Goal: Use online tool/utility: Utilize a website feature to perform a specific function

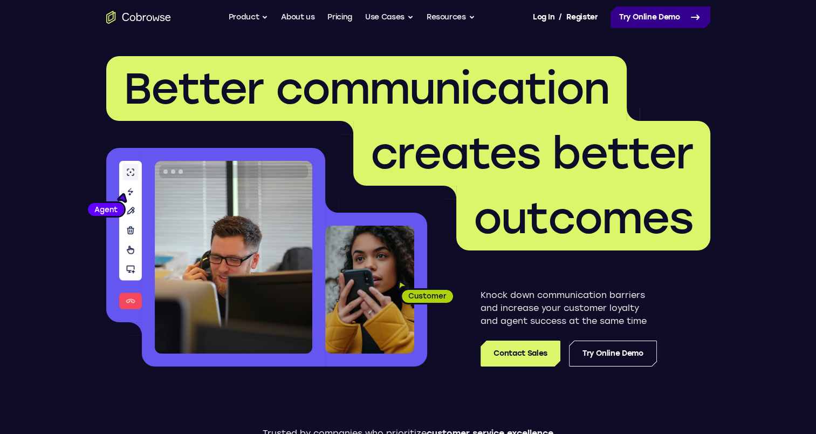
click at [654, 22] on link "Try Online Demo" at bounding box center [661, 17] width 100 height 22
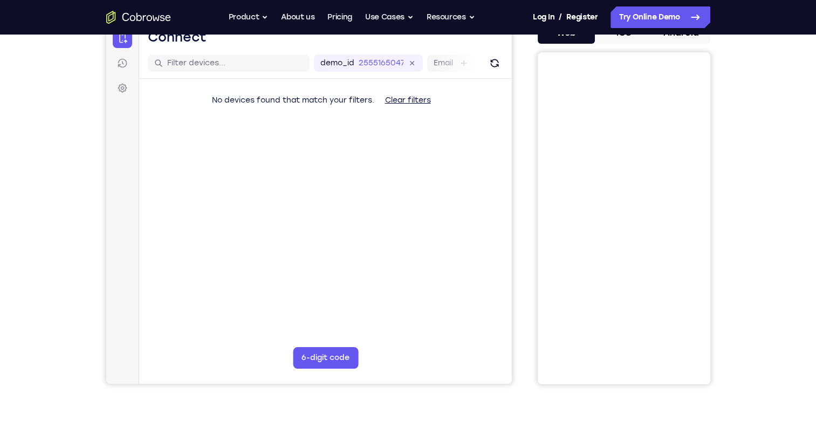
scroll to position [111, 0]
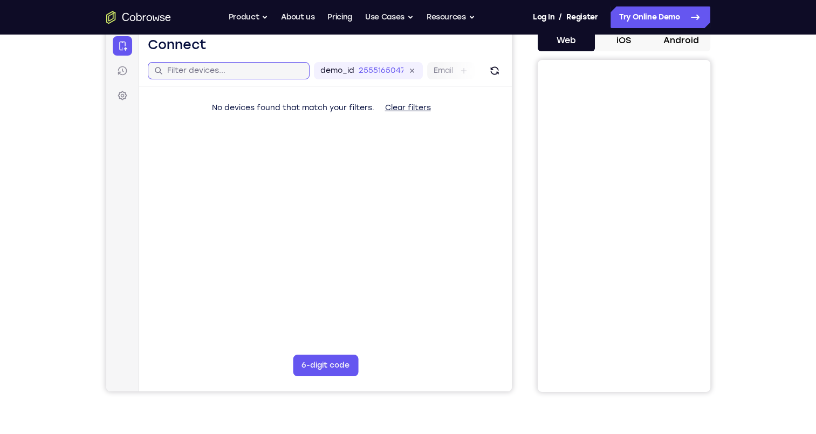
click at [212, 74] on input "text" at bounding box center [235, 70] width 136 height 11
type input "ANIME"
click at [318, 363] on button "6-digit code" at bounding box center [324, 366] width 65 height 22
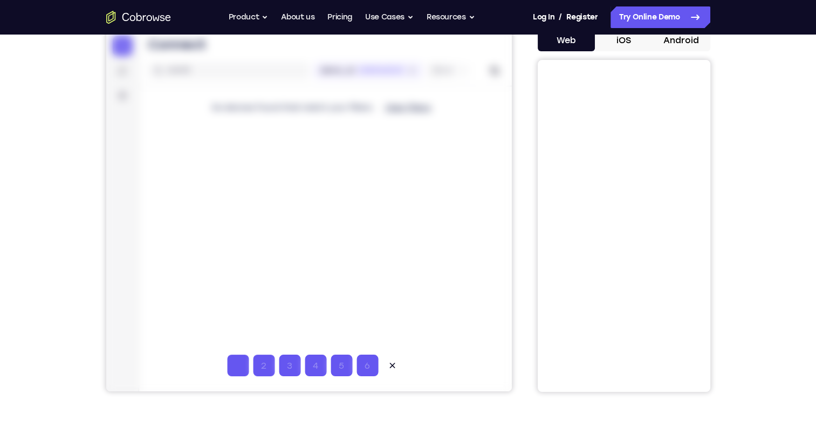
type input "1"
type input "2"
type input "3"
type input "4"
type input "5"
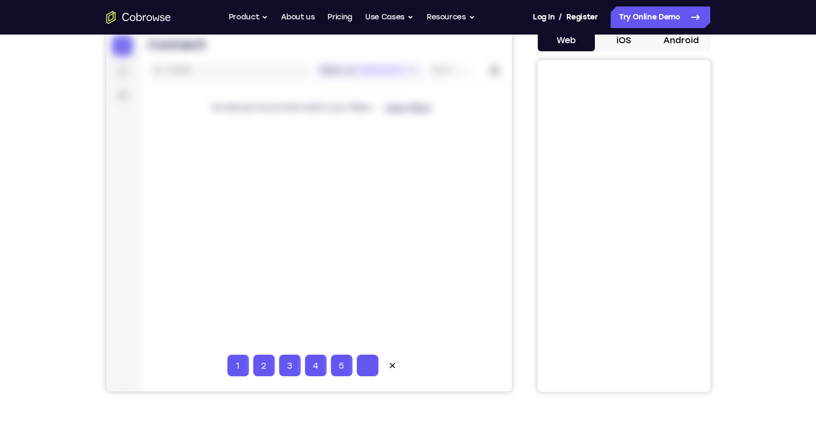
type input "6"
click at [397, 362] on button at bounding box center [392, 366] width 22 height 22
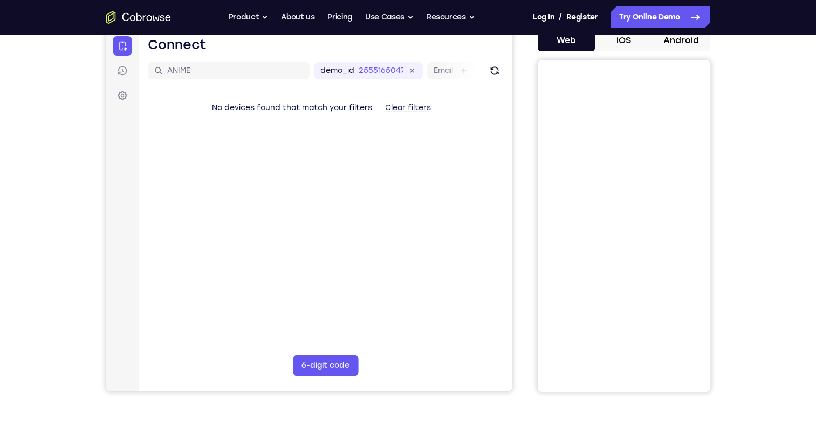
click at [120, 72] on div at bounding box center [309, 211] width 406 height 362
click at [185, 72] on div at bounding box center [309, 211] width 406 height 362
click at [195, 72] on div at bounding box center [309, 211] width 406 height 362
click at [280, 68] on div at bounding box center [309, 211] width 406 height 362
click at [403, 111] on div at bounding box center [309, 211] width 406 height 362
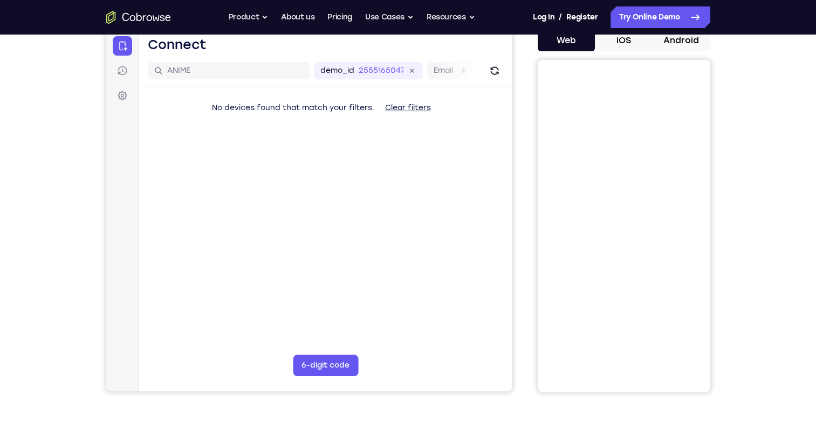
click at [401, 108] on div at bounding box center [309, 211] width 406 height 362
click at [323, 360] on button "6-digit code" at bounding box center [324, 366] width 65 height 22
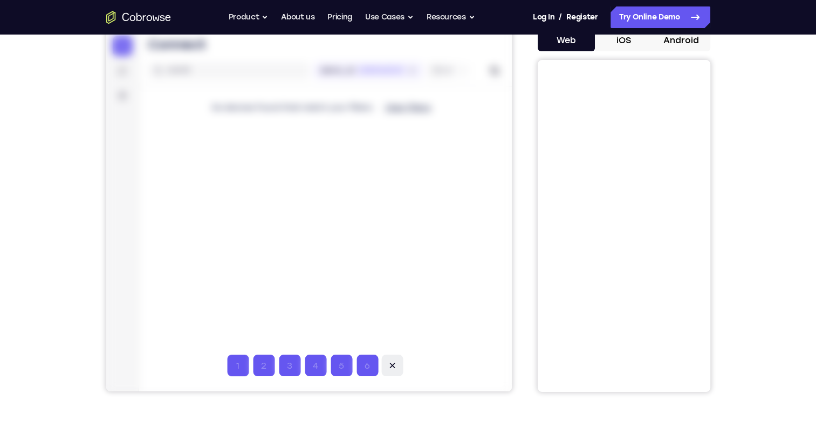
click at [390, 363] on icon at bounding box center [391, 365] width 11 height 11
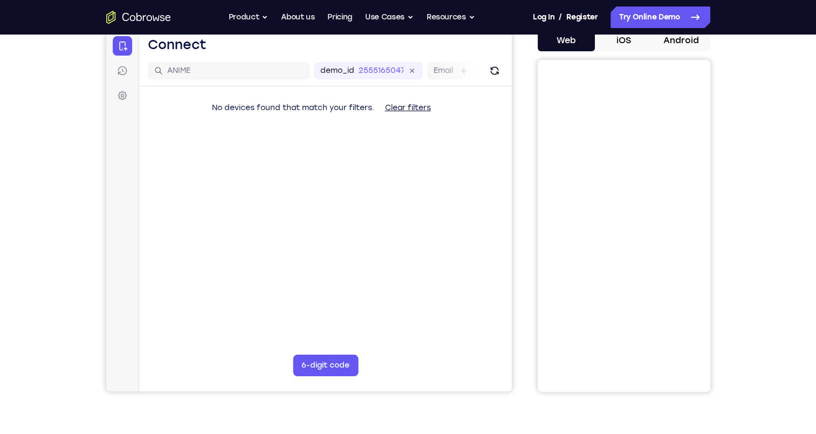
click at [187, 69] on div at bounding box center [309, 211] width 406 height 362
click at [667, 19] on link "Try Online Demo" at bounding box center [661, 17] width 100 height 22
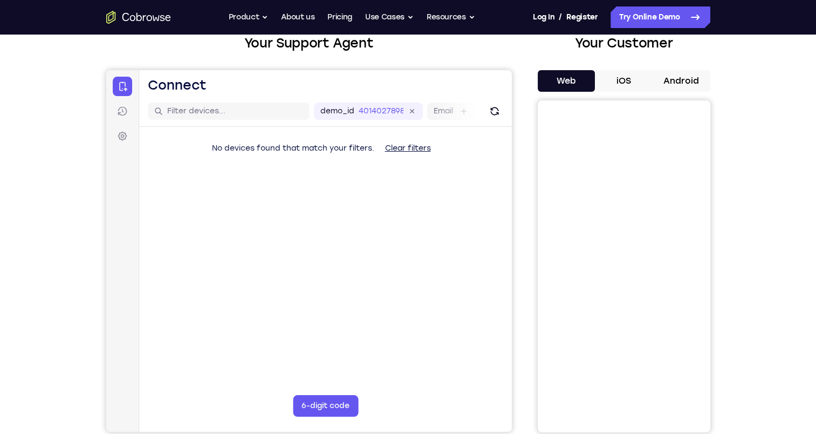
scroll to position [67, 0]
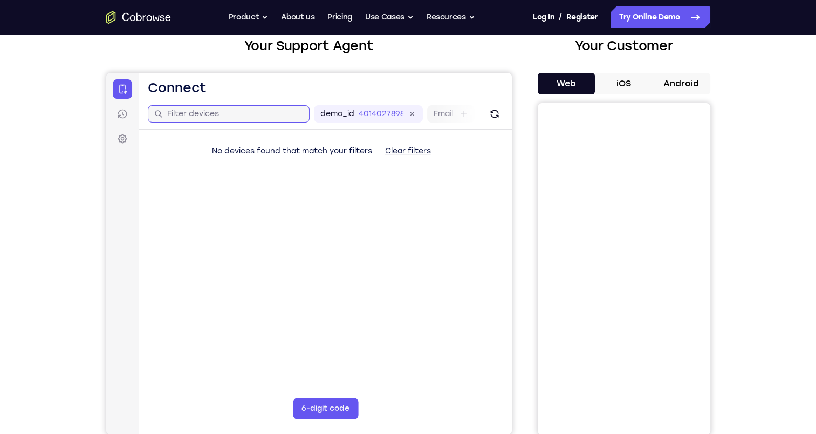
click at [242, 114] on input "text" at bounding box center [235, 113] width 136 height 11
type input "Y"
type input "anime"
click at [121, 116] on icon at bounding box center [122, 113] width 11 height 11
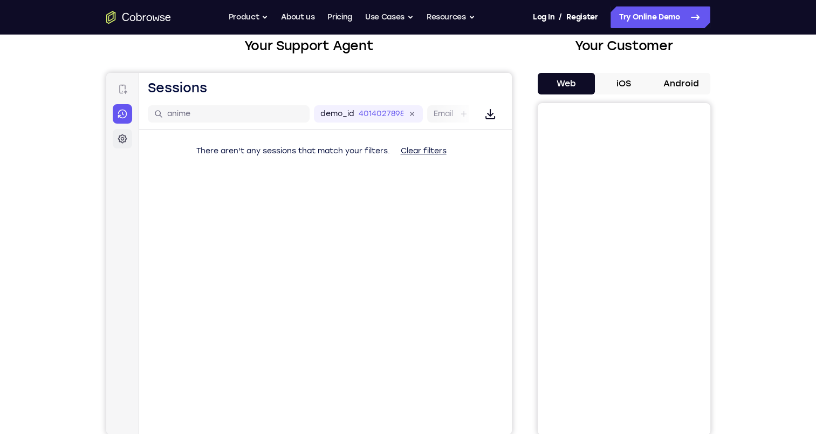
click at [122, 134] on icon at bounding box center [122, 138] width 11 height 11
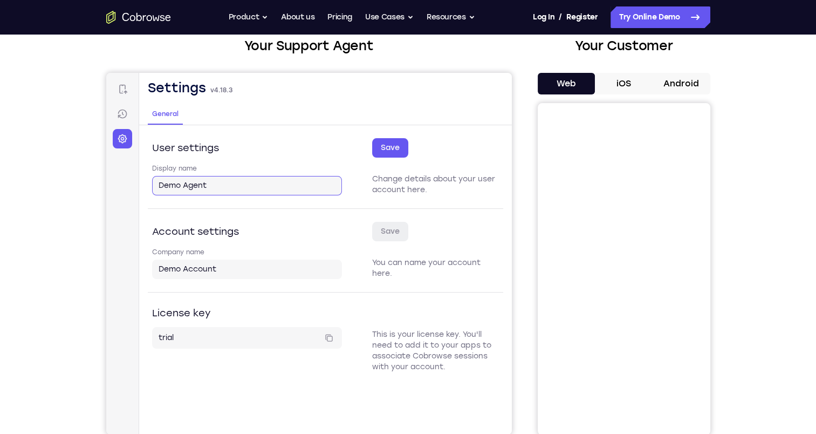
click at [210, 188] on input "Demo Agent" at bounding box center [246, 185] width 177 height 11
click at [398, 148] on button "Save" at bounding box center [390, 147] width 36 height 19
click at [184, 339] on input "trial" at bounding box center [238, 337] width 160 height 11
click at [134, 120] on nav "Connect Sessions Settings" at bounding box center [122, 254] width 33 height 362
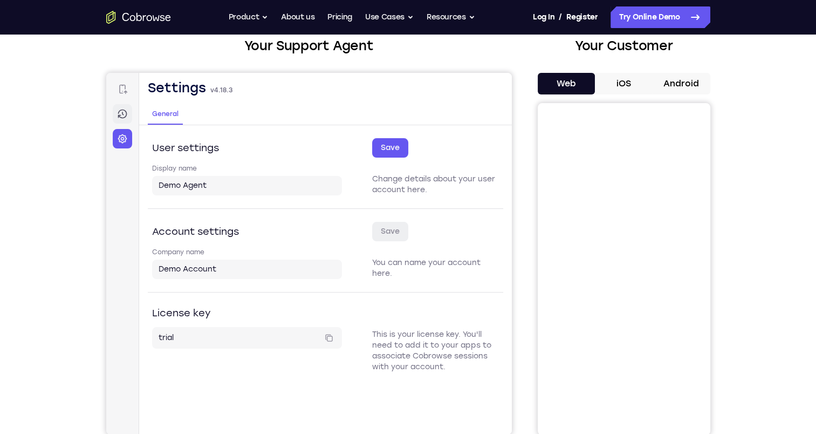
click at [125, 115] on icon at bounding box center [122, 113] width 11 height 11
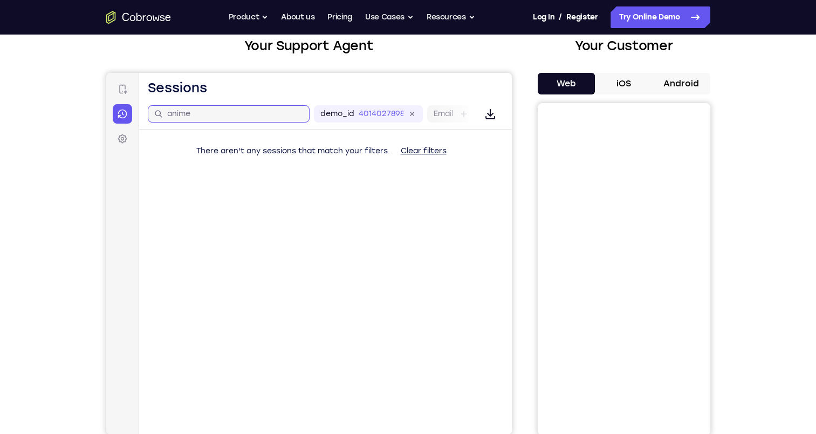
click at [195, 117] on input "anime" at bounding box center [235, 113] width 136 height 11
click at [127, 88] on link "Connect" at bounding box center [121, 88] width 19 height 19
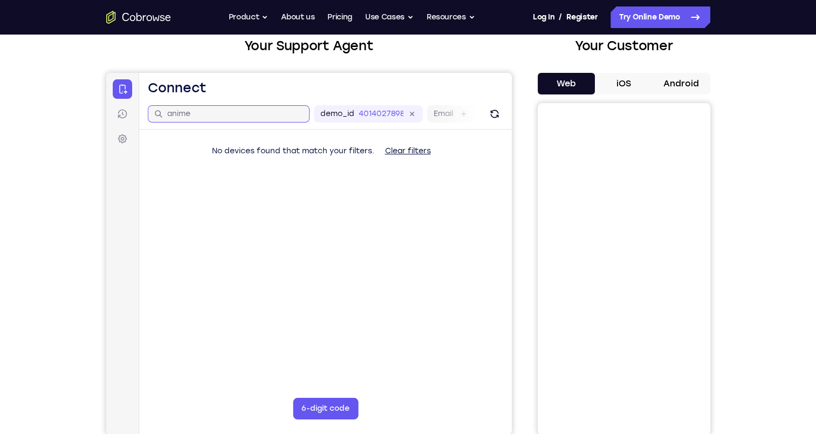
click at [256, 116] on input "anime" at bounding box center [235, 113] width 136 height 11
click at [630, 79] on button "iOS" at bounding box center [624, 84] width 58 height 22
